Goal: Task Accomplishment & Management: Complete application form

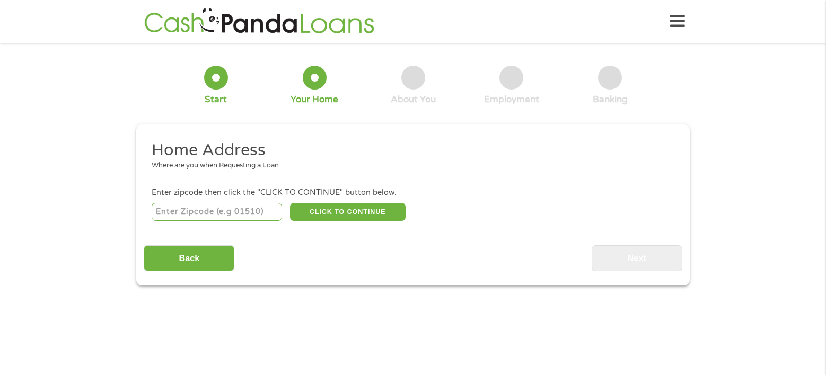
click at [225, 212] on input "number" at bounding box center [217, 212] width 131 height 18
type input "01053"
click at [210, 259] on input "Back" at bounding box center [189, 258] width 91 height 26
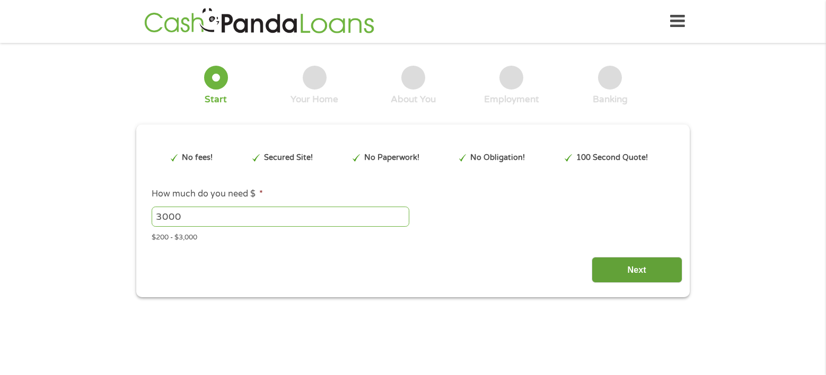
click at [640, 267] on input "Next" at bounding box center [636, 270] width 91 height 26
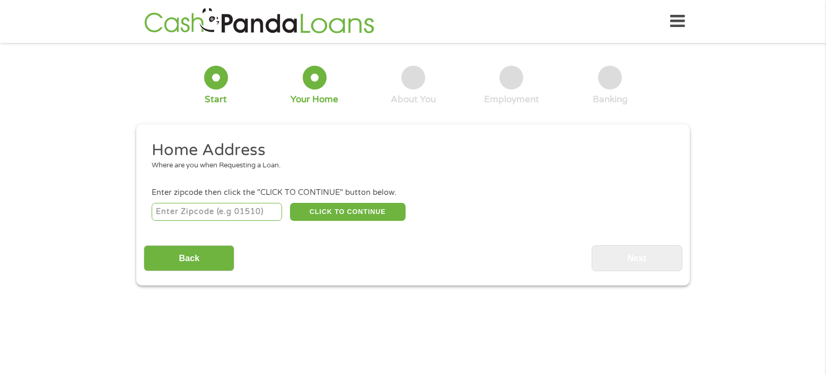
click at [242, 213] on input "number" at bounding box center [217, 212] width 131 height 18
type input "01053"
click at [337, 209] on button "CLICK TO CONTINUE" at bounding box center [348, 212] width 116 height 18
type input "01053"
type input "[GEOGRAPHIC_DATA]"
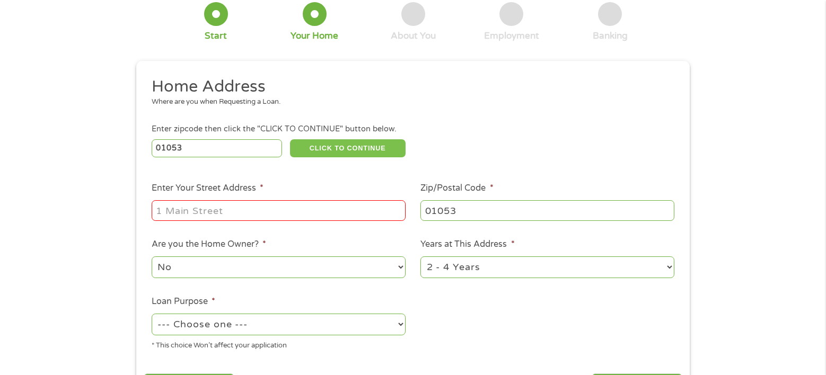
scroll to position [64, 0]
click at [330, 208] on input "Enter Your Street Address *" at bounding box center [279, 210] width 254 height 20
type input "[STREET_ADDRESS]"
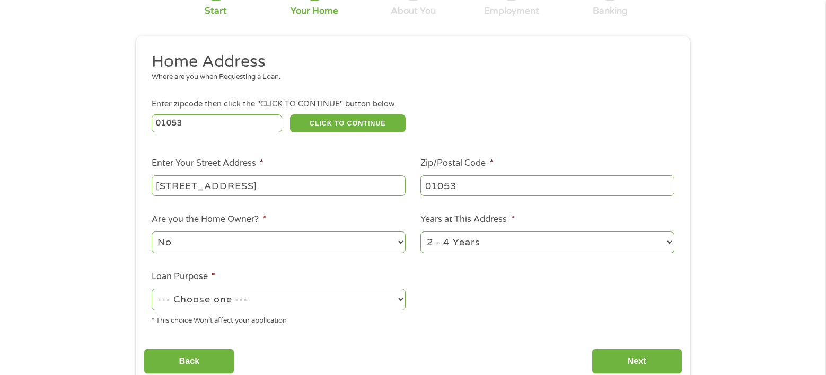
scroll to position [91, 0]
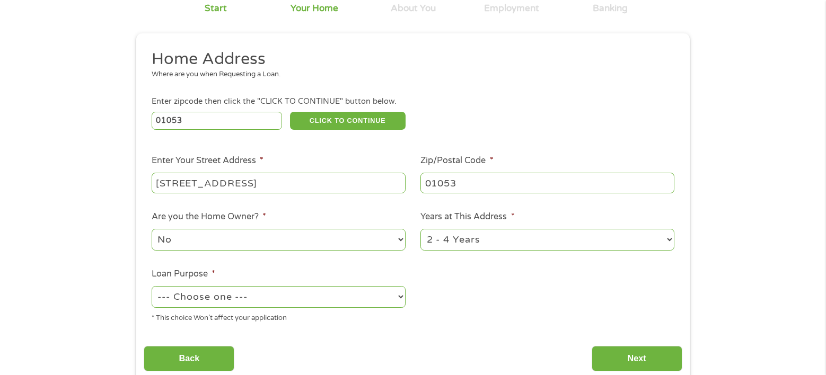
click at [307, 230] on select "No Yes" at bounding box center [279, 240] width 254 height 22
select select "yes"
click at [152, 229] on select "No Yes" at bounding box center [279, 240] width 254 height 22
click at [254, 300] on select "--- Choose one --- Pay Bills Debt Consolidation Home Improvement Major Purchase…" at bounding box center [279, 297] width 254 height 22
select select "paybills"
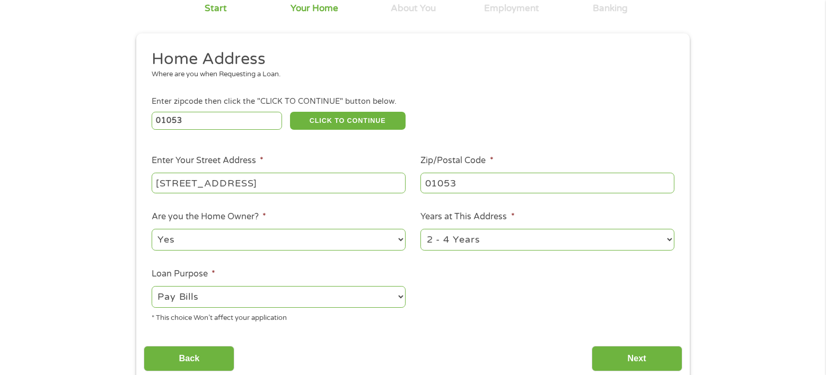
click at [152, 287] on select "--- Choose one --- Pay Bills Debt Consolidation Home Improvement Major Purchase…" at bounding box center [279, 297] width 254 height 22
click at [498, 244] on select "1 Year or less 1 - 2 Years 2 - 4 Years Over 4 Years" at bounding box center [547, 240] width 254 height 22
select select "60months"
click at [420, 229] on select "1 Year or less 1 - 2 Years 2 - 4 Years Over 4 Years" at bounding box center [547, 240] width 254 height 22
click at [663, 365] on input "Next" at bounding box center [636, 359] width 91 height 26
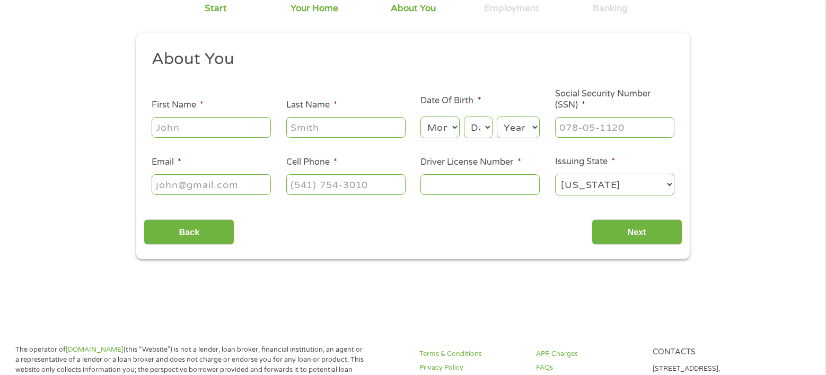
scroll to position [4, 4]
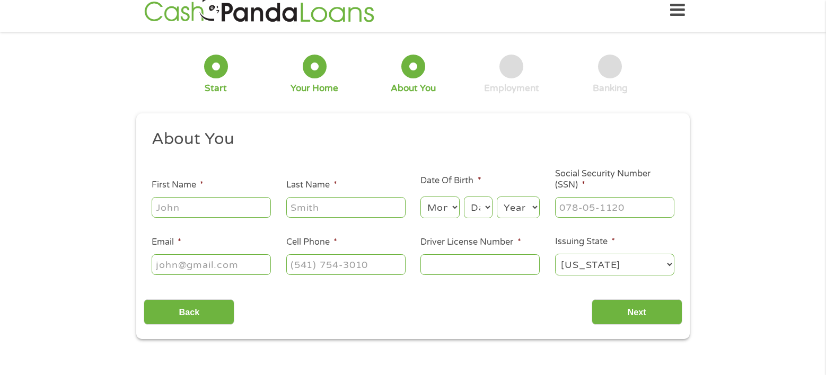
scroll to position [0, 0]
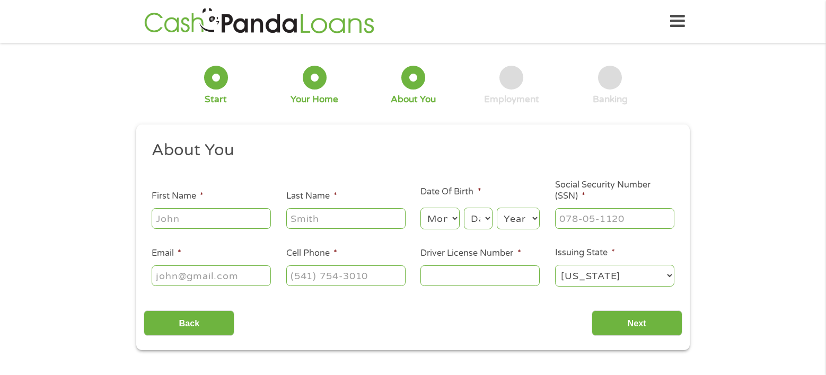
click at [185, 216] on input "First Name *" at bounding box center [211, 218] width 119 height 20
type input "[PERSON_NAME]"
type input "[EMAIL_ADDRESS][DOMAIN_NAME]"
type input "[PHONE_NUMBER]"
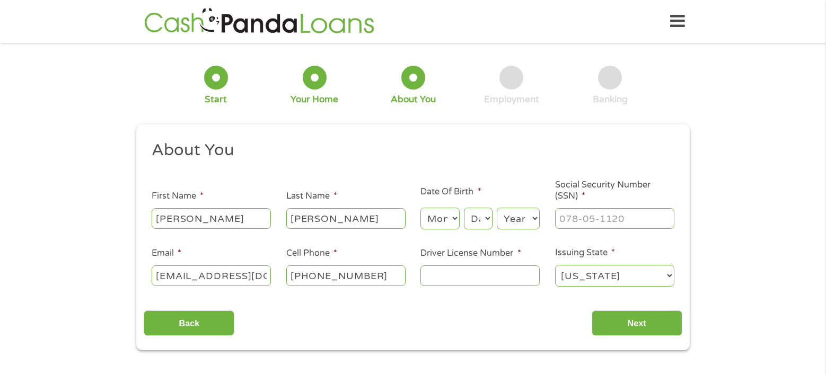
click at [437, 218] on select "Month 1 2 3 4 5 6 7 8 9 10 11 12" at bounding box center [439, 219] width 39 height 22
select select "3"
click at [420, 208] on select "Month 1 2 3 4 5 6 7 8 9 10 11 12" at bounding box center [439, 219] width 39 height 22
click at [474, 220] on select "Day 1 2 3 4 5 6 7 8 9 10 11 12 13 14 15 16 17 18 19 20 21 22 23 24 25 26 27 28 …" at bounding box center [478, 219] width 29 height 22
select select "11"
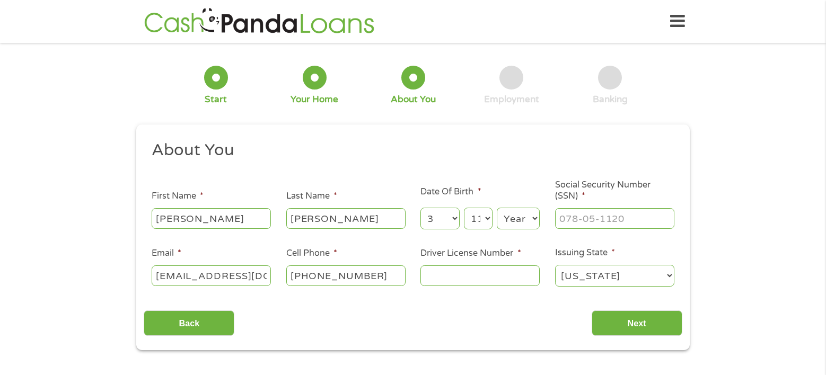
click at [464, 208] on select "Day 1 2 3 4 5 6 7 8 9 10 11 12 13 14 15 16 17 18 19 20 21 22 23 24 25 26 27 28 …" at bounding box center [478, 219] width 29 height 22
click at [526, 217] on select "Year [DATE] 2006 2005 2004 2003 2002 2001 2000 1999 1998 1997 1996 1995 1994 19…" at bounding box center [517, 219] width 43 height 22
select select "1973"
click at [496, 208] on select "Year [DATE] 2006 2005 2004 2003 2002 2001 2000 1999 1998 1997 1996 1995 1994 19…" at bounding box center [517, 219] width 43 height 22
click at [588, 216] on input "___-__-____" at bounding box center [614, 218] width 119 height 20
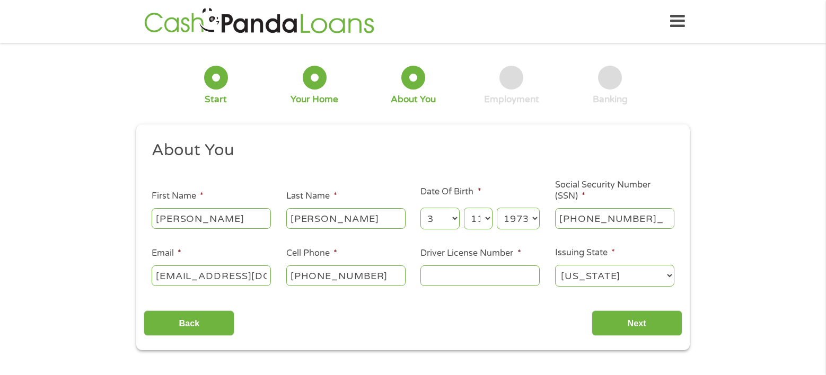
type input "017-52-3432"
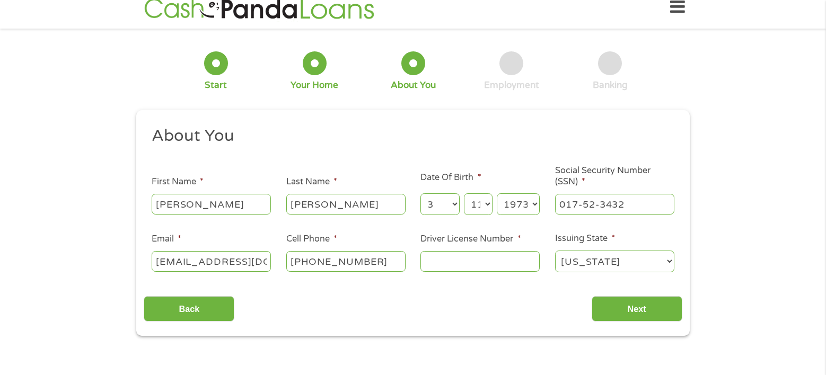
click at [467, 256] on input "Driver License Number *" at bounding box center [479, 261] width 119 height 20
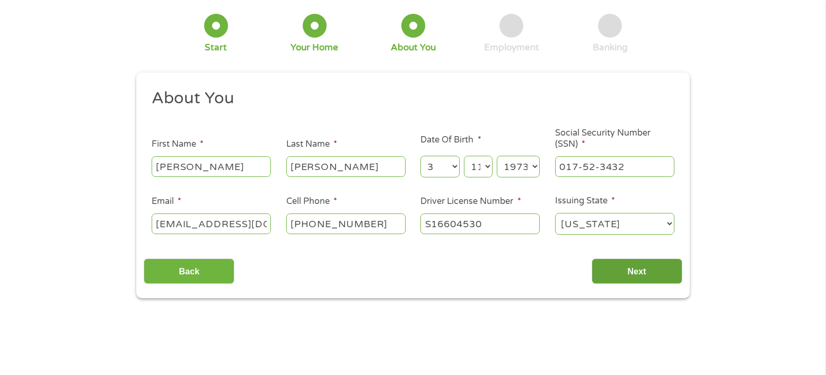
scroll to position [52, 0]
type input "S16604530"
click at [620, 271] on input "Next" at bounding box center [636, 271] width 91 height 26
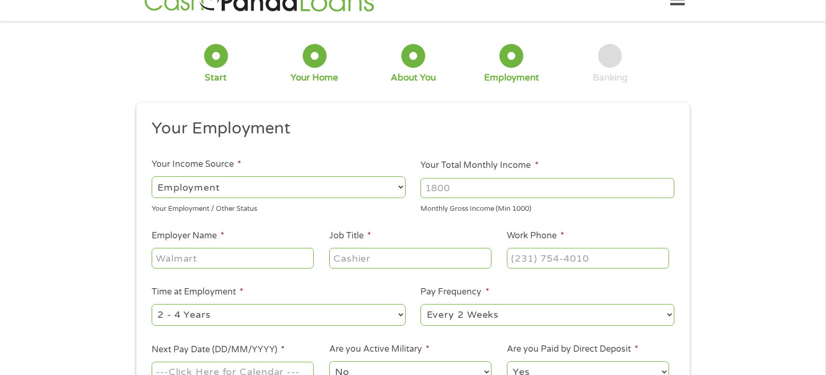
scroll to position [0, 0]
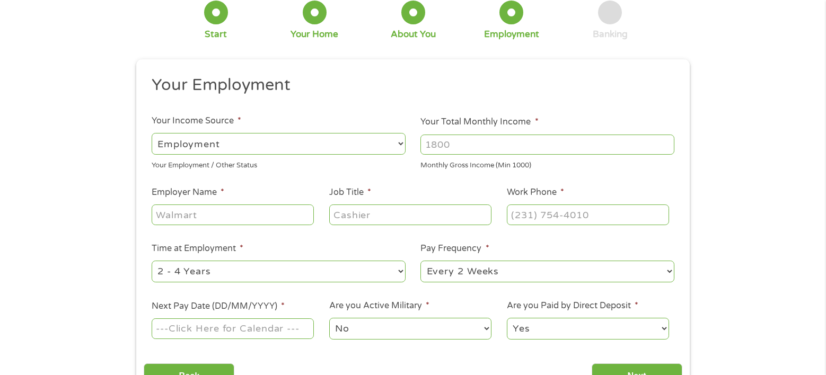
click at [449, 146] on input "Your Total Monthly Income *" at bounding box center [547, 145] width 254 height 20
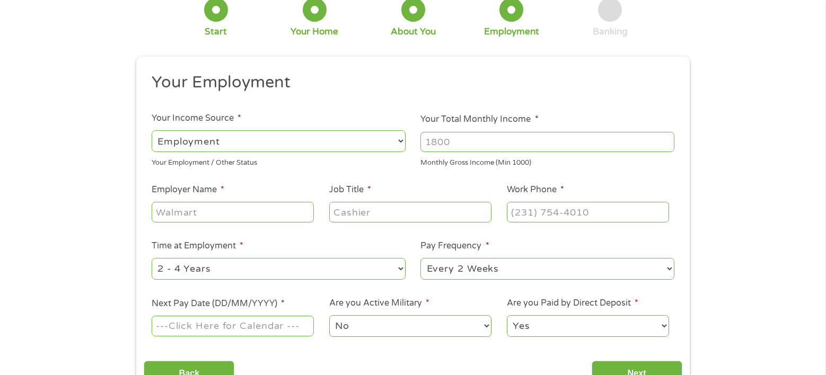
click at [449, 146] on input "Your Total Monthly Income *" at bounding box center [547, 142] width 254 height 20
click at [620, 141] on input "Your Total Monthly Income *" at bounding box center [547, 142] width 254 height 20
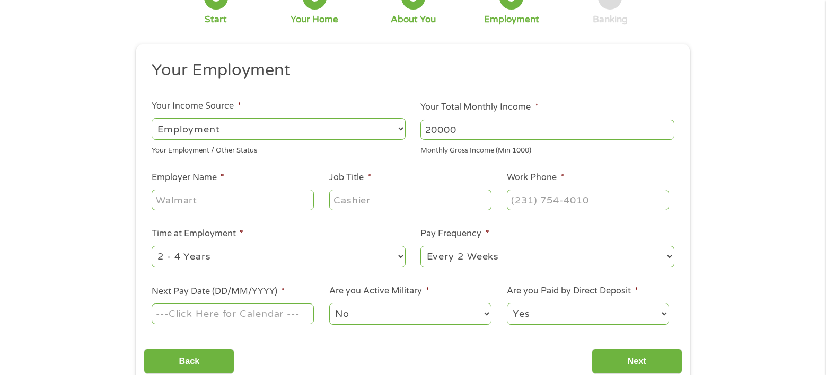
scroll to position [81, 0]
type input "20000"
click at [230, 195] on input "Employer Name *" at bounding box center [233, 199] width 162 height 20
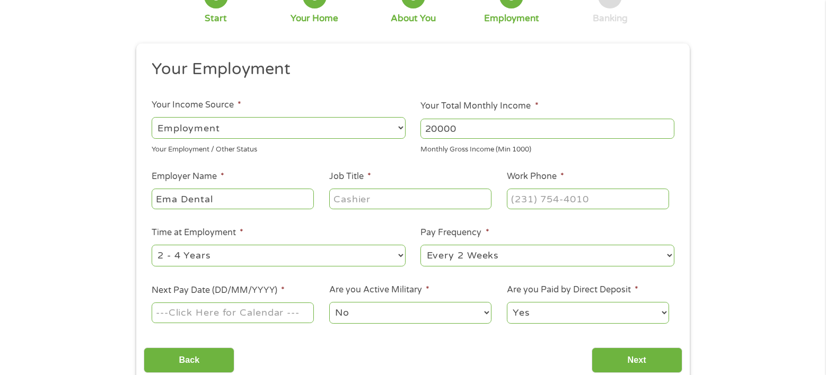
type input "Ema Dental"
type input "Dentist"
type input "[PHONE_NUMBER]"
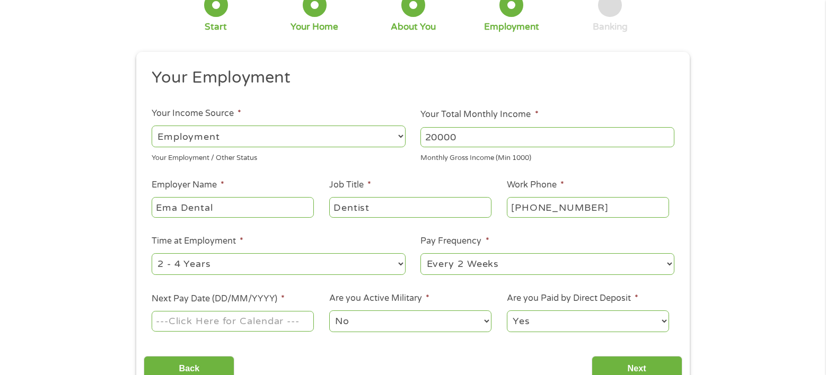
click at [318, 263] on select "--- Choose one --- 1 Year or less 1 - 2 Years 2 - 4 Years Over 4 Years" at bounding box center [279, 264] width 254 height 22
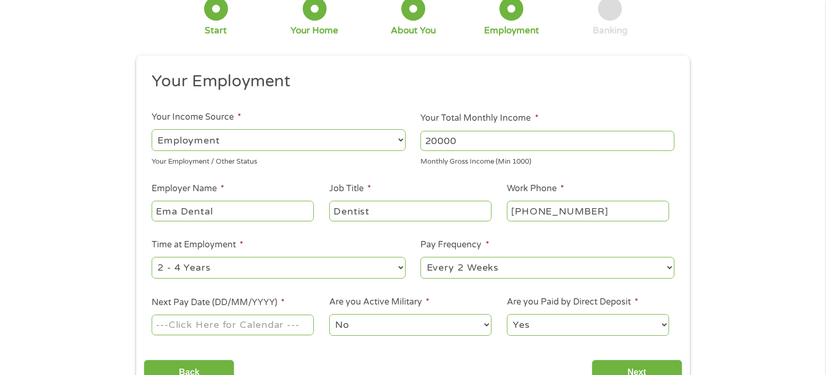
scroll to position [69, 0]
select select "60months"
click at [152, 257] on select "--- Choose one --- 1 Year or less 1 - 2 Years 2 - 4 Years Over 4 Years" at bounding box center [279, 268] width 254 height 22
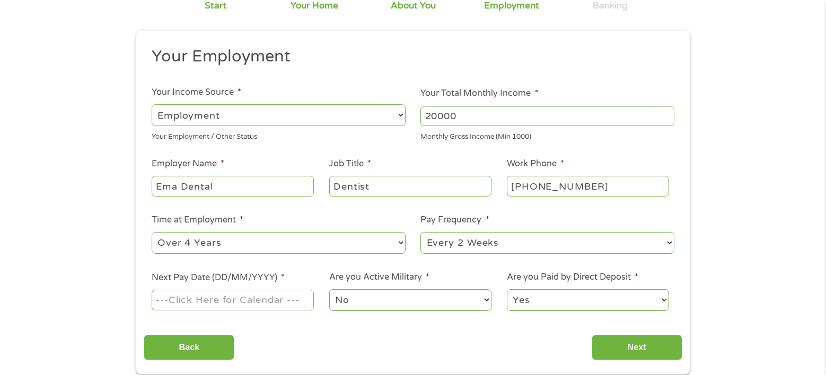
scroll to position [103, 0]
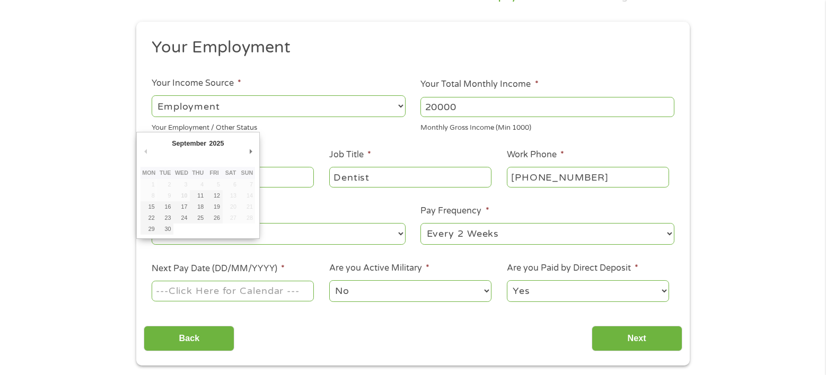
click at [287, 285] on input "Next Pay Date (DD/MM/YYYY) *" at bounding box center [233, 291] width 162 height 20
type input "[DATE]"
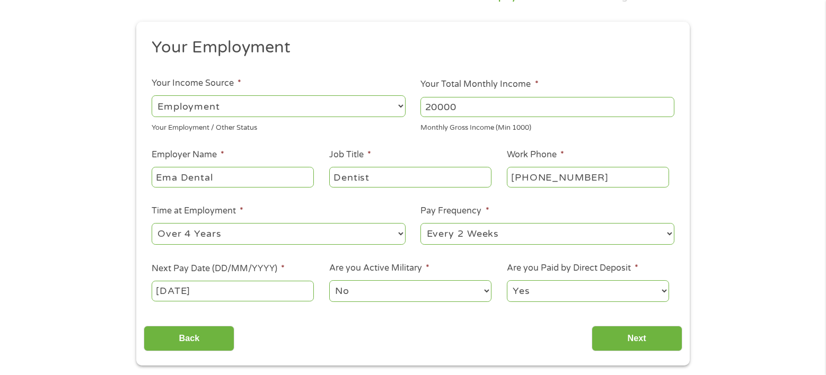
click at [388, 284] on select "No Yes" at bounding box center [410, 291] width 162 height 22
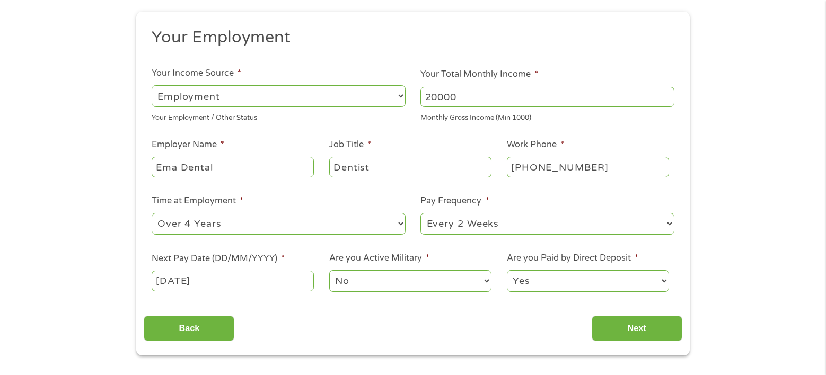
scroll to position [111, 0]
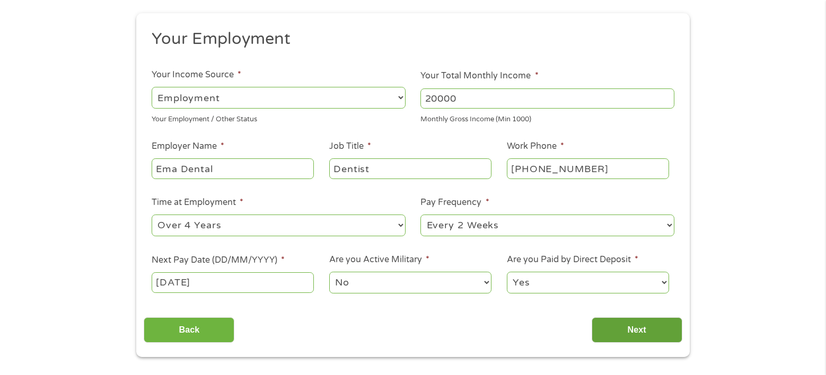
click at [607, 324] on input "Next" at bounding box center [636, 330] width 91 height 26
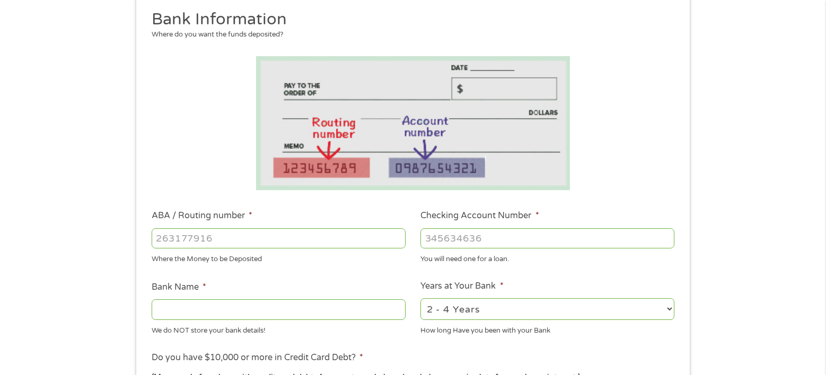
scroll to position [141, 0]
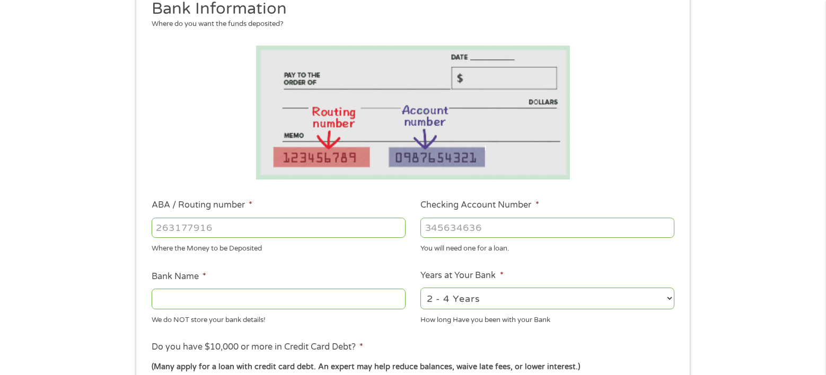
click at [351, 226] on input "ABA / Routing number *" at bounding box center [279, 228] width 254 height 20
type input "211170101"
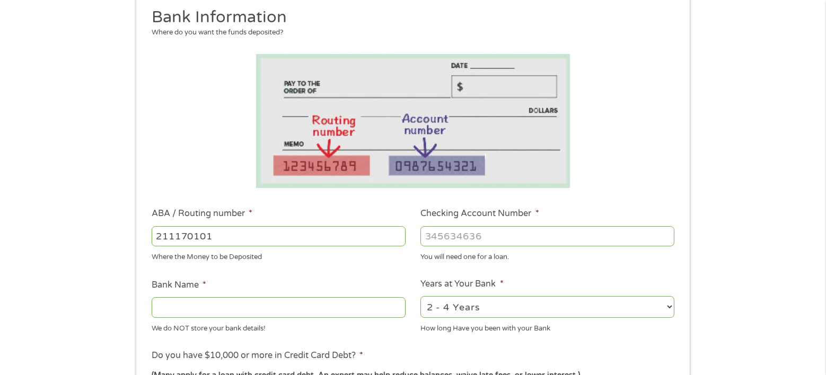
type input "[PERSON_NAME] BANK NATIONAL ASSOCIATION"
type input "211170101"
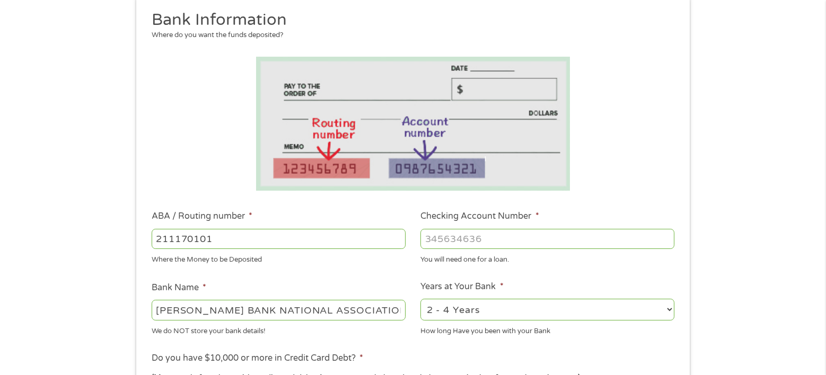
click at [442, 226] on li "Checking Account Number * You will need one for a loan." at bounding box center [547, 237] width 269 height 55
click at [442, 235] on input "Checking Account Number *" at bounding box center [547, 239] width 254 height 20
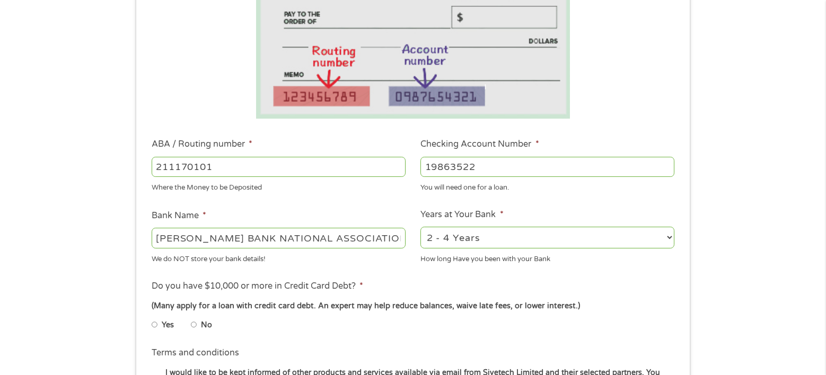
scroll to position [209, 0]
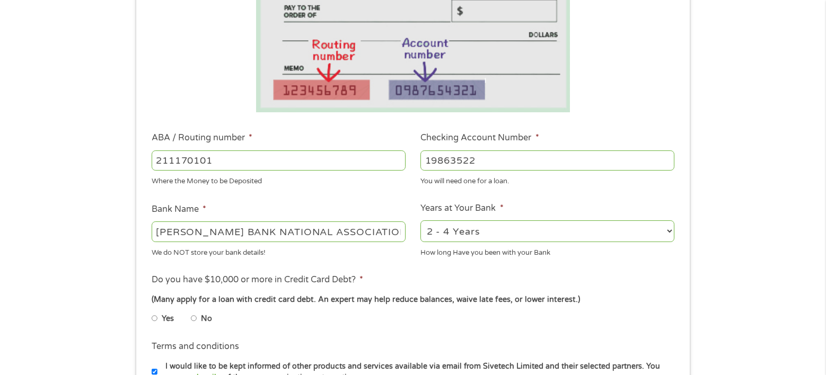
type input "19863522"
click at [474, 240] on select "2 - 4 Years 6 - 12 Months 1 - 2 Years Over 4 Years" at bounding box center [547, 231] width 254 height 22
select select "60months"
click at [420, 220] on select "2 - 4 Years 6 - 12 Months 1 - 2 Years Over 4 Years" at bounding box center [547, 231] width 254 height 22
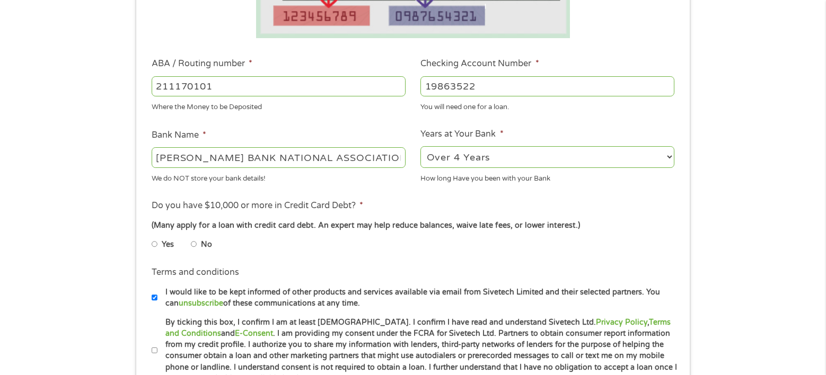
scroll to position [283, 0]
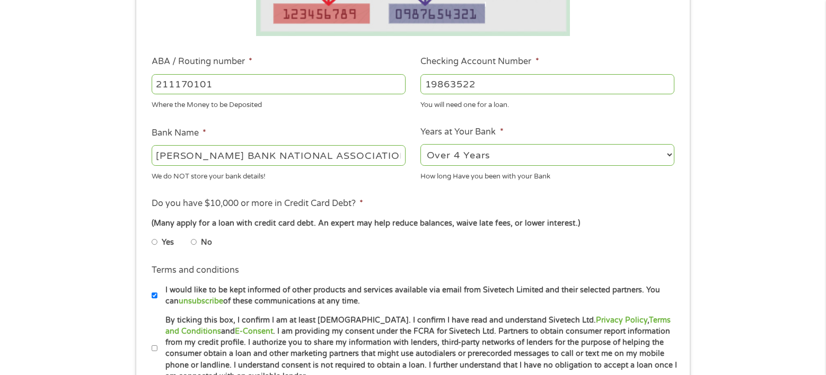
click at [194, 245] on input "No" at bounding box center [194, 242] width 6 height 17
radio input "true"
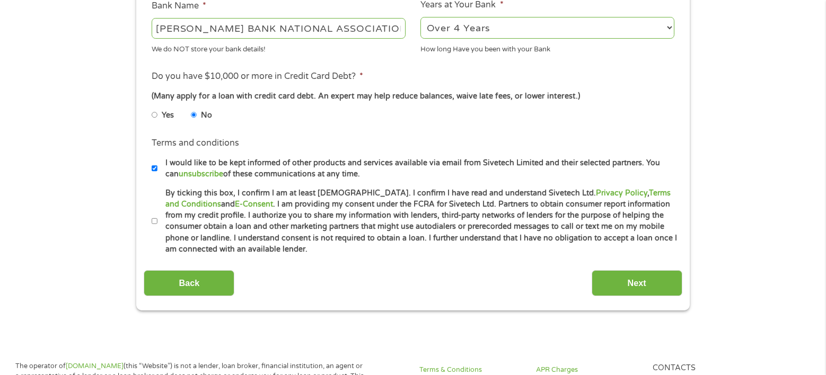
scroll to position [416, 0]
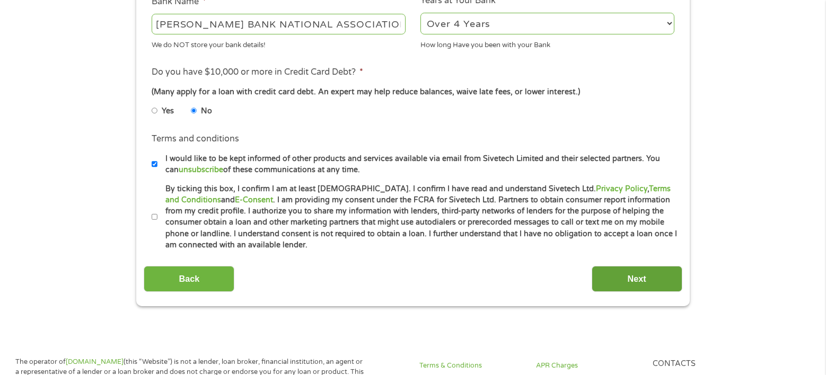
click at [606, 278] on input "Next" at bounding box center [636, 279] width 91 height 26
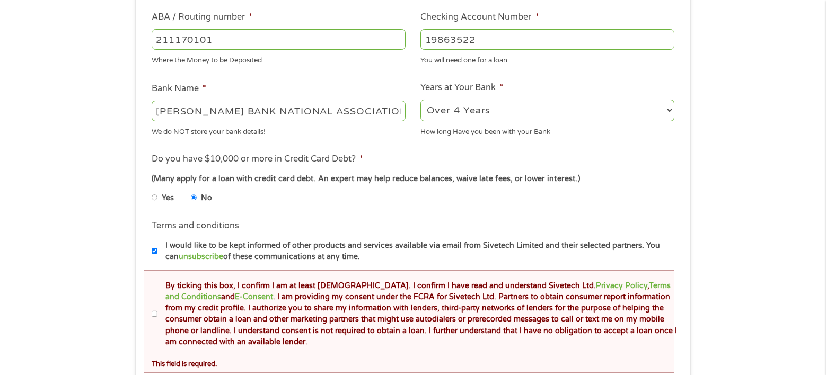
scroll to position [377, 0]
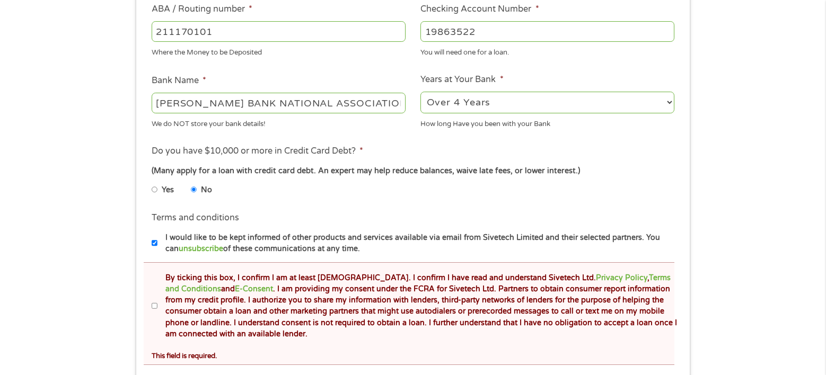
click at [156, 306] on input "By ticking this box, I confirm I am at least [DEMOGRAPHIC_DATA]. I confirm I ha…" at bounding box center [155, 306] width 6 height 17
checkbox input "true"
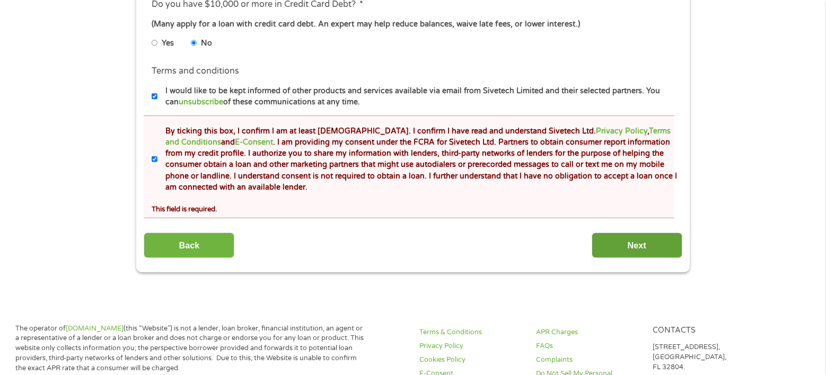
scroll to position [523, 0]
click at [648, 245] on input "Next" at bounding box center [636, 247] width 91 height 26
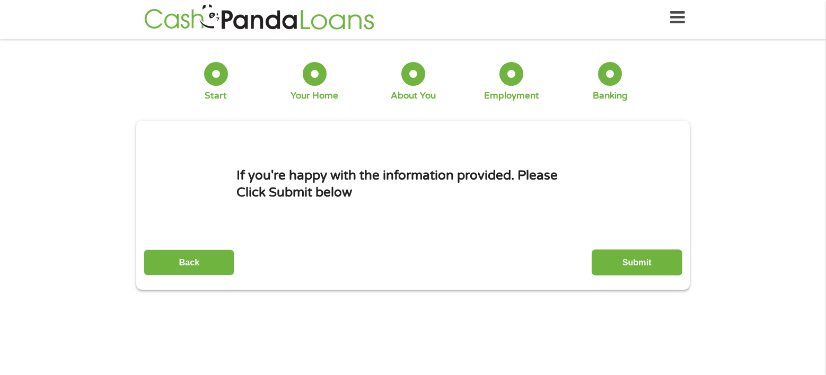
scroll to position [0, 0]
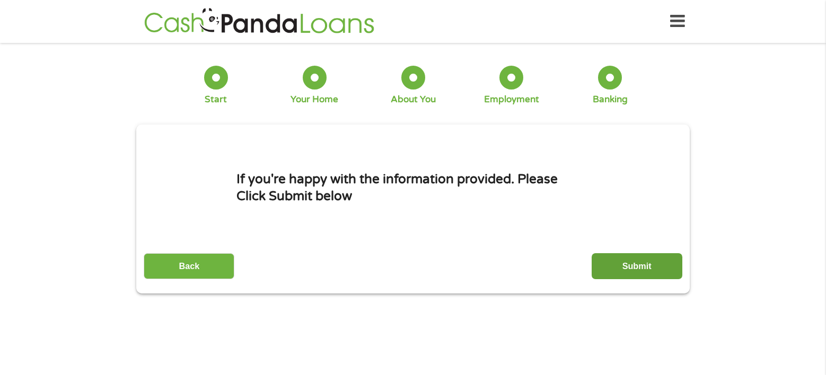
click at [632, 270] on input "Submit" at bounding box center [636, 266] width 91 height 26
